Goal: Transaction & Acquisition: Purchase product/service

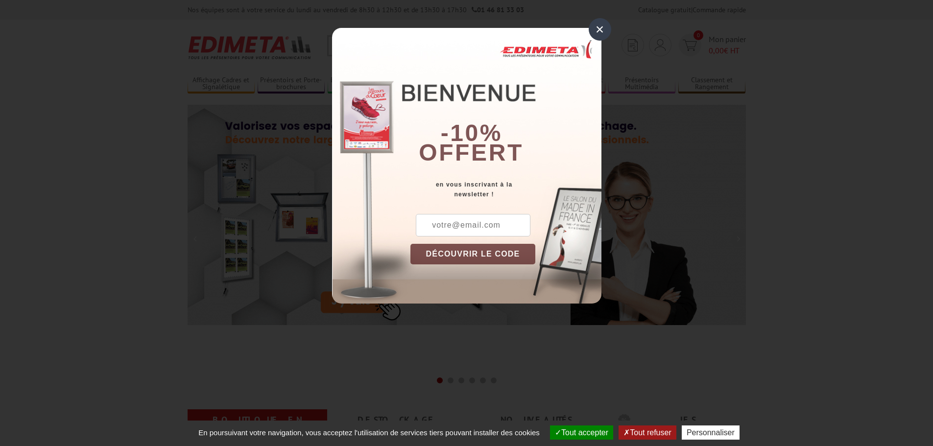
click at [600, 32] on div "×" at bounding box center [600, 29] width 23 height 23
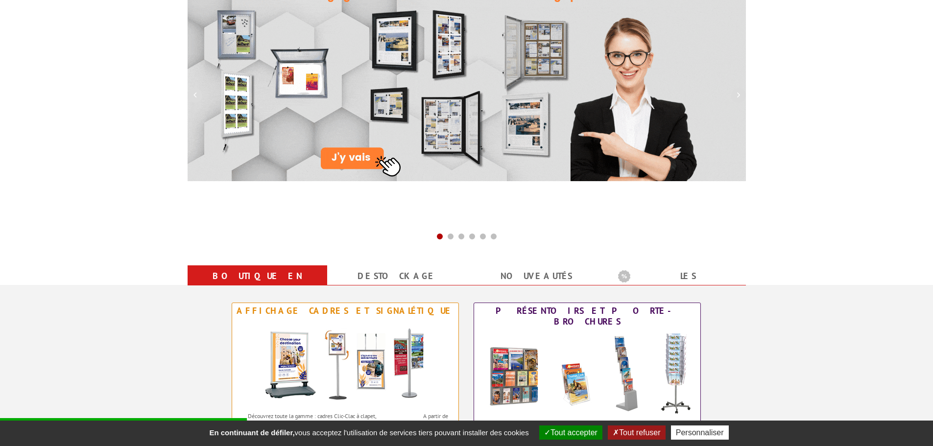
scroll to position [343, 0]
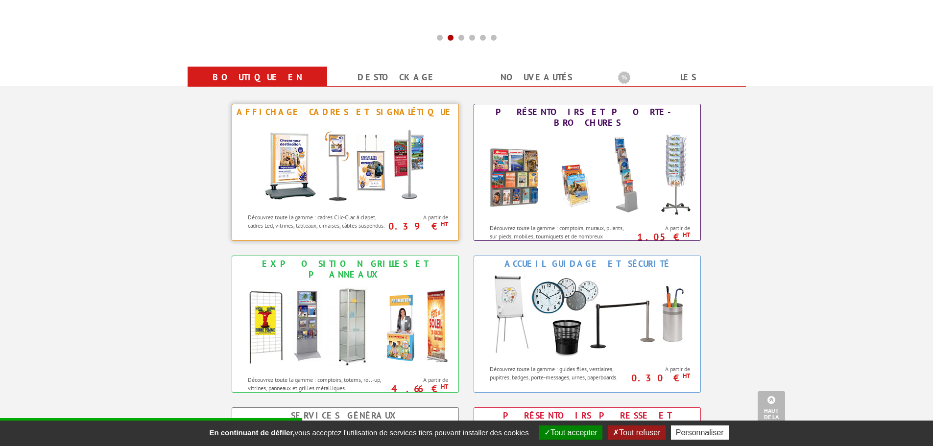
click at [360, 144] on img at bounding box center [345, 164] width 181 height 88
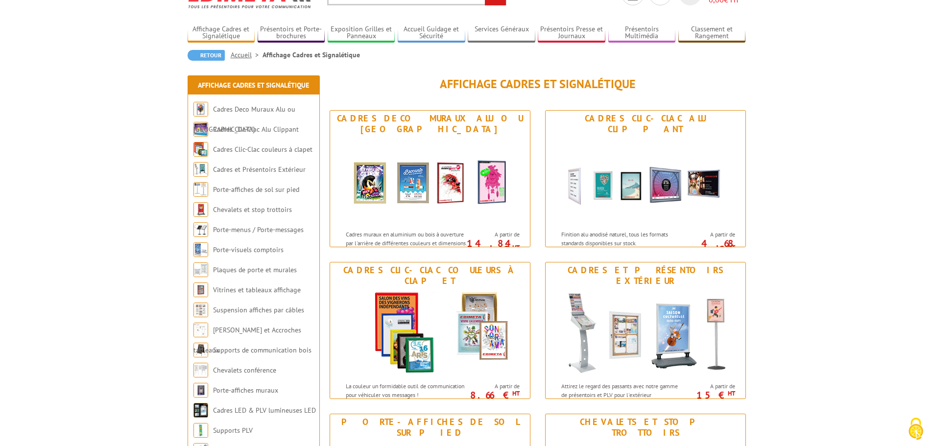
scroll to position [98, 0]
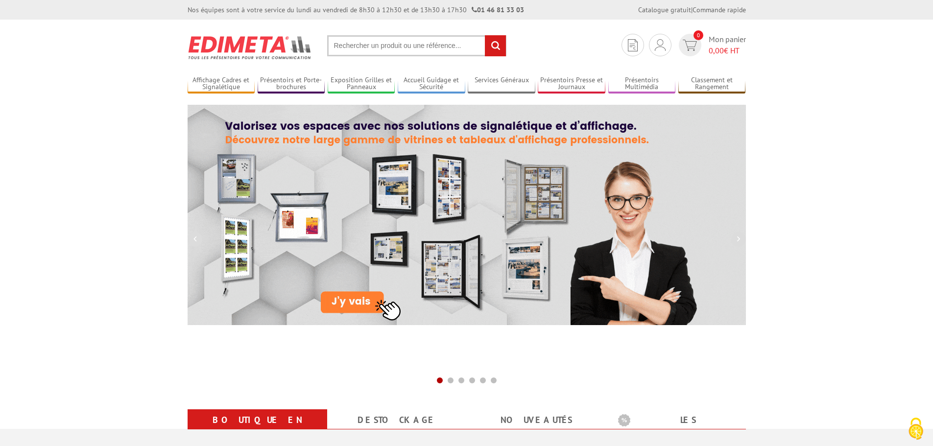
click at [466, 51] on input "text" at bounding box center [416, 45] width 179 height 21
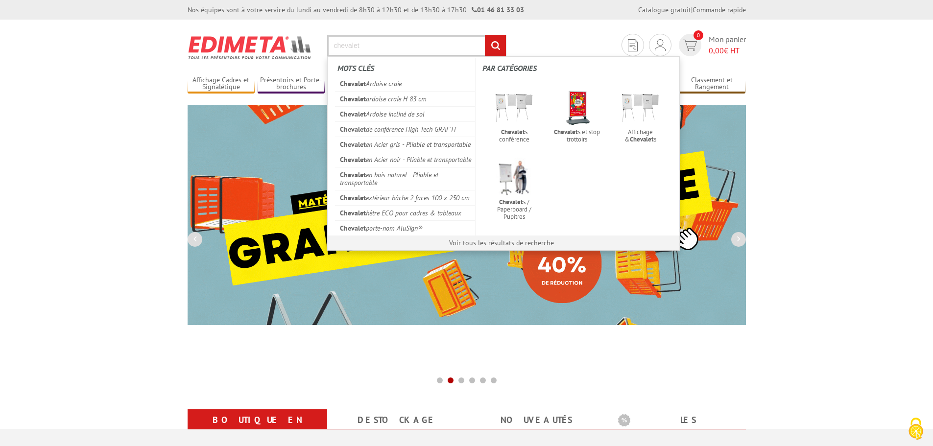
type input "chevalet"
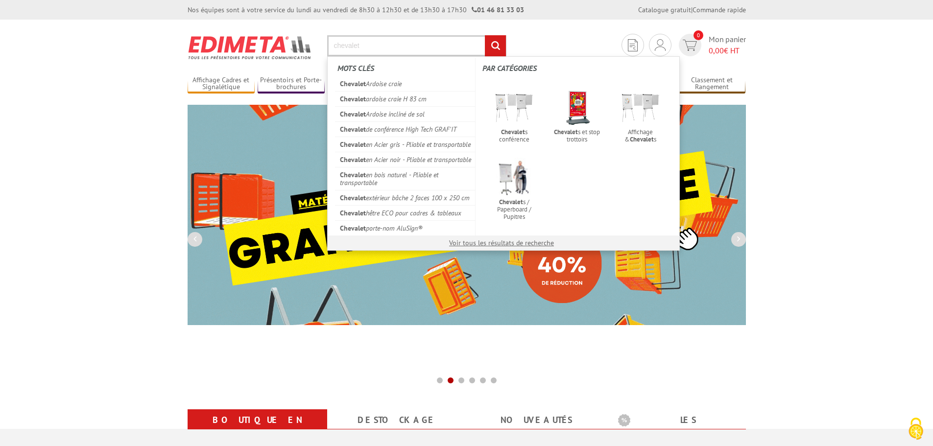
click at [485, 35] on input "rechercher" at bounding box center [495, 45] width 21 height 21
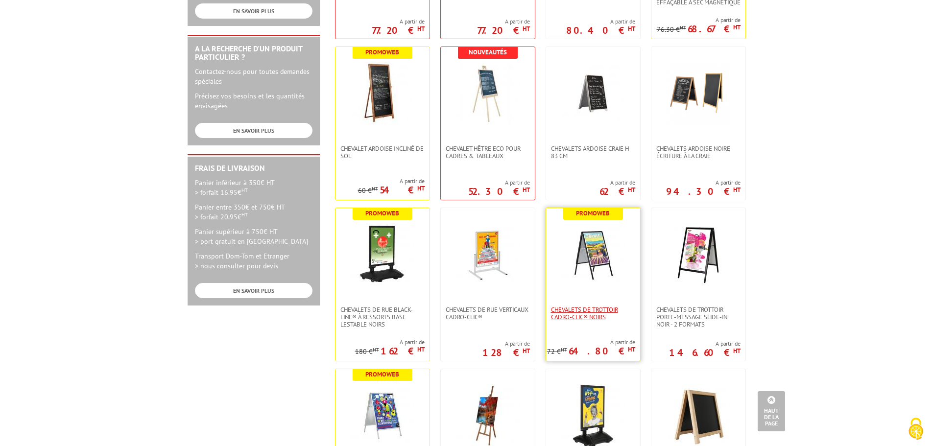
scroll to position [343, 0]
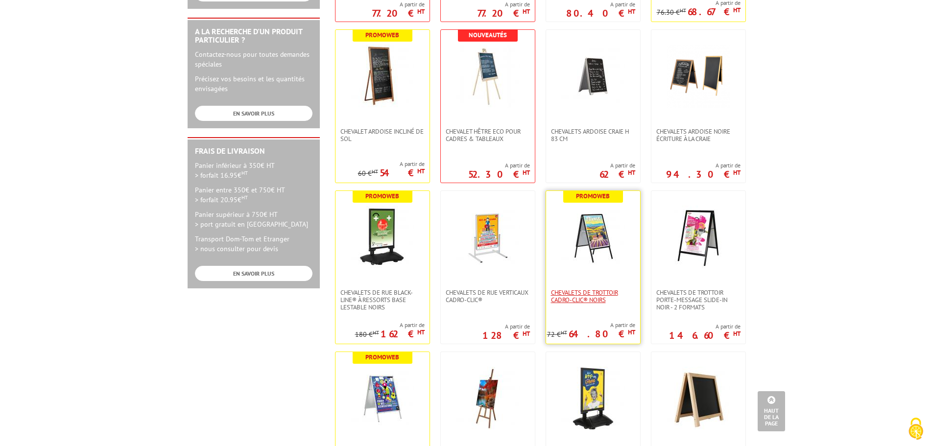
click at [589, 293] on span "Chevalets de trottoir Cadro-Clic® Noirs" at bounding box center [593, 296] width 84 height 15
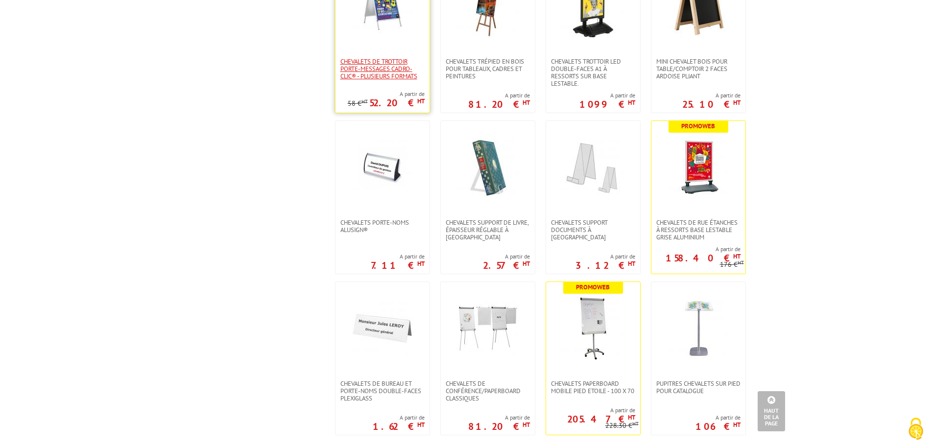
scroll to position [735, 0]
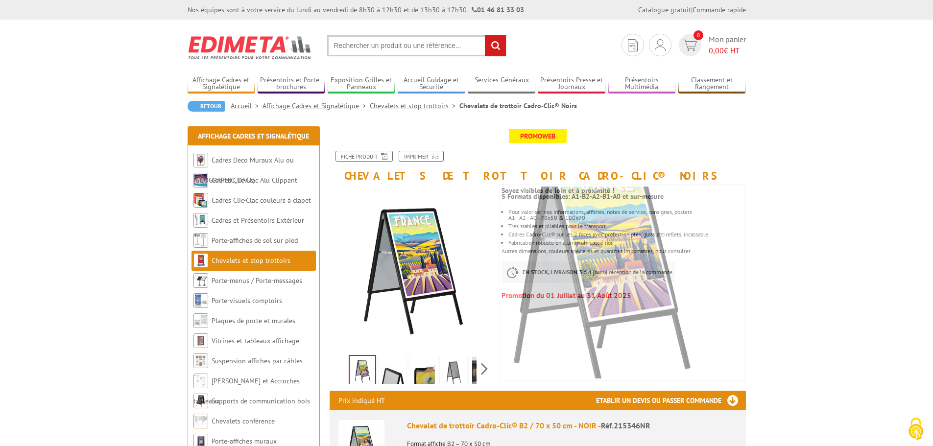
click at [399, 377] on img at bounding box center [393, 372] width 24 height 30
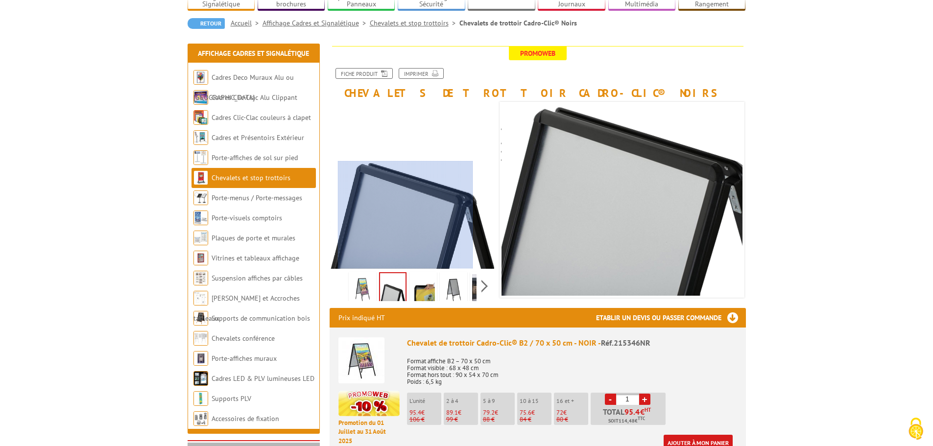
scroll to position [98, 0]
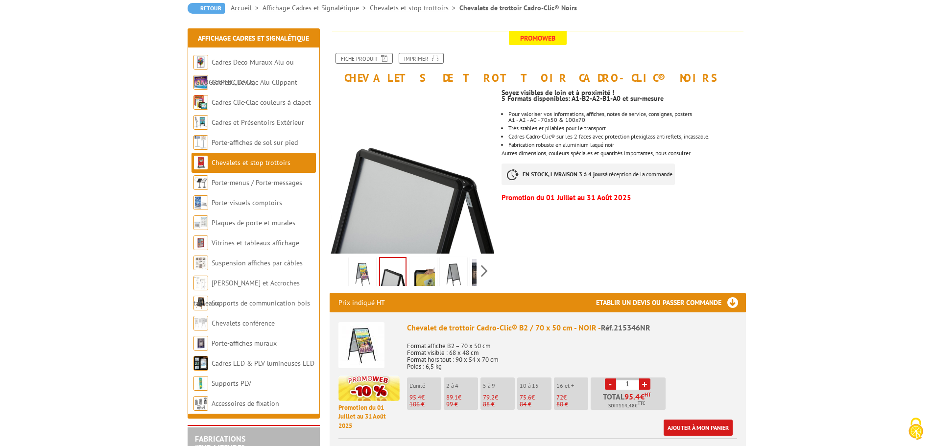
click at [420, 275] on img at bounding box center [423, 274] width 24 height 30
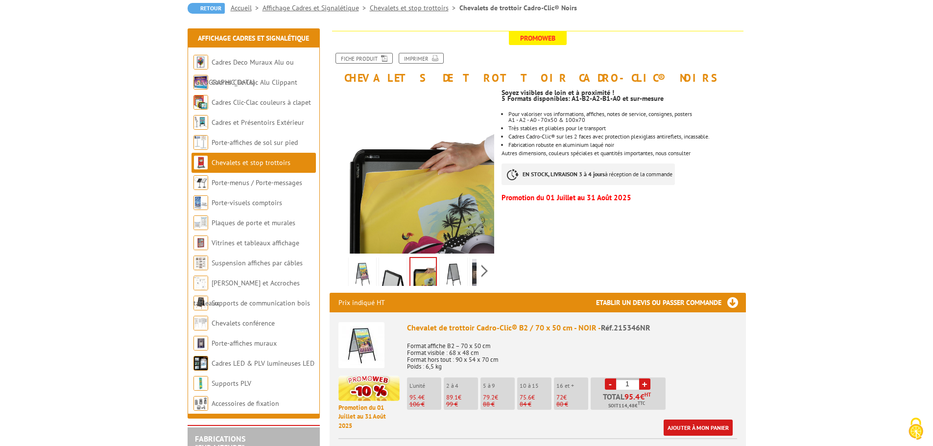
click at [447, 269] on img at bounding box center [454, 274] width 24 height 30
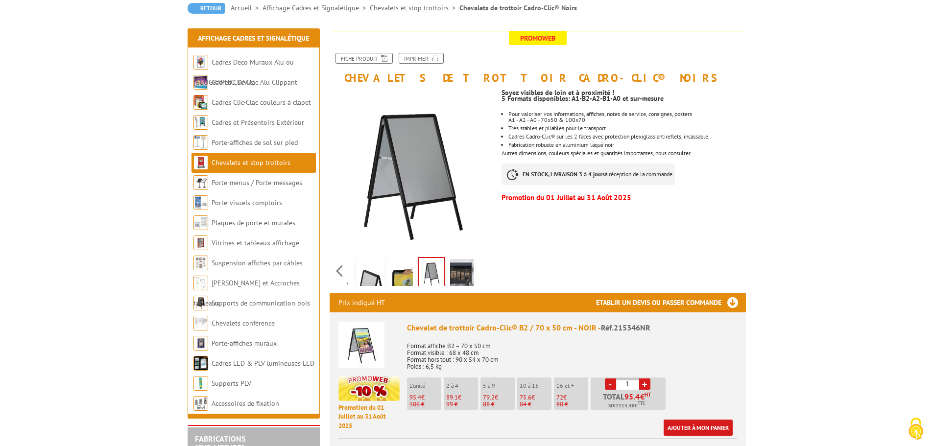
click at [483, 271] on div "Previous Next" at bounding box center [412, 271] width 165 height 34
click at [456, 276] on img at bounding box center [462, 274] width 24 height 30
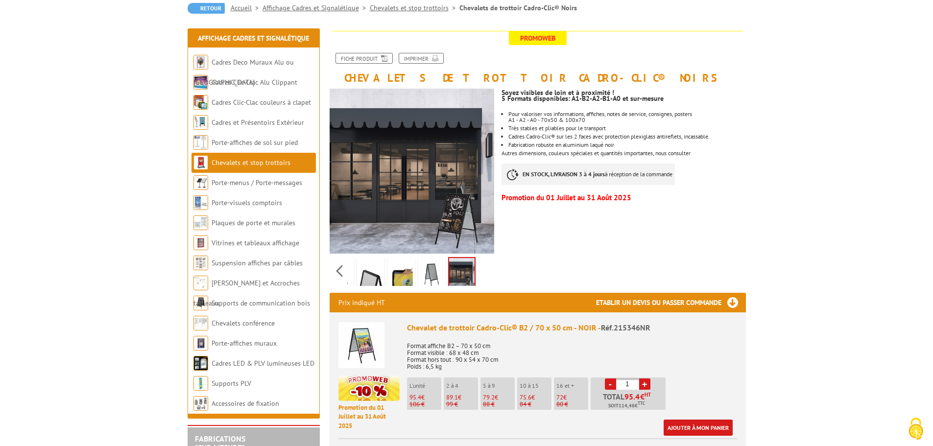
click at [403, 277] on img at bounding box center [401, 274] width 24 height 30
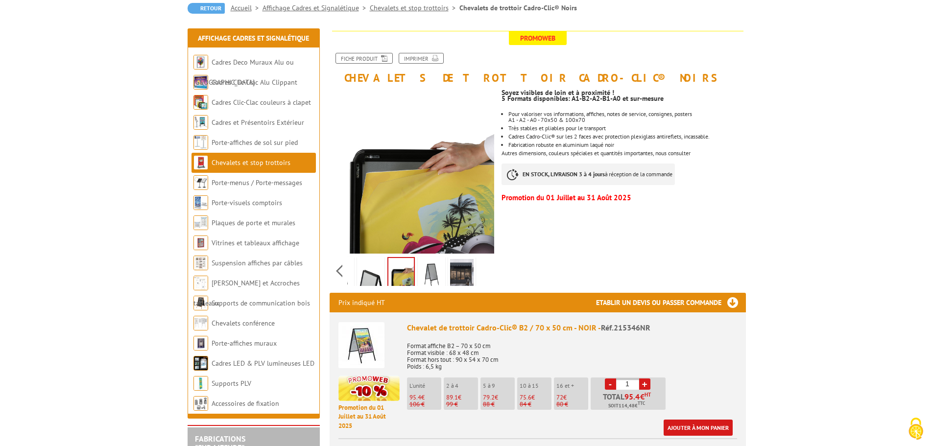
click at [377, 277] on img at bounding box center [371, 274] width 24 height 30
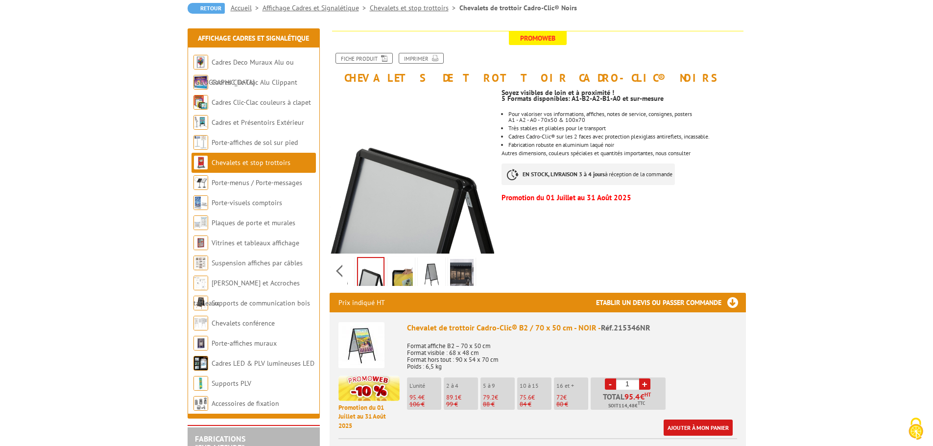
click at [348, 270] on img at bounding box center [341, 274] width 24 height 30
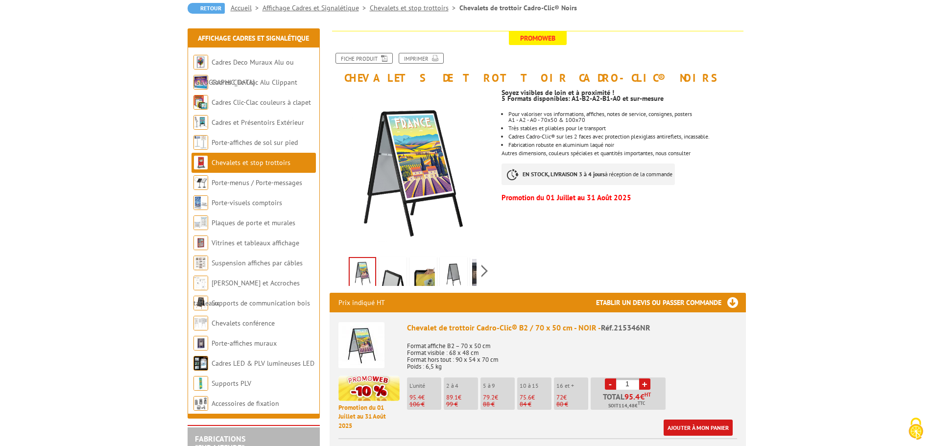
click at [384, 269] on img at bounding box center [393, 274] width 24 height 30
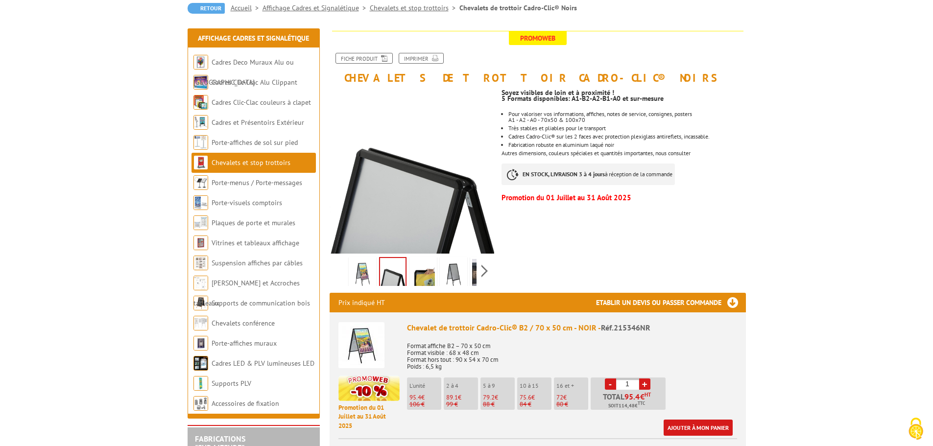
click at [363, 271] on img at bounding box center [363, 274] width 24 height 30
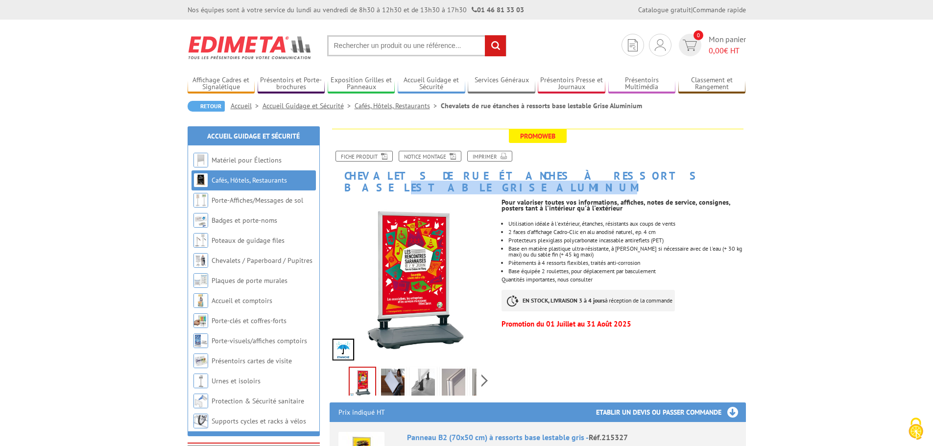
drag, startPoint x: 581, startPoint y: 174, endPoint x: 744, endPoint y: 175, distance: 162.6
click at [744, 175] on h1 "Chevalets de rue étanches à ressorts base lestable Grise Aluminium" at bounding box center [537, 161] width 431 height 65
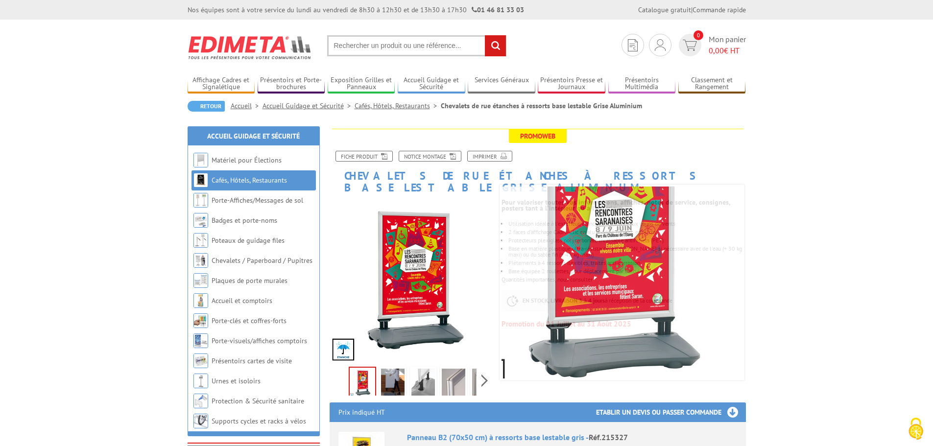
click at [399, 376] on img at bounding box center [393, 384] width 24 height 30
